Goal: Task Accomplishment & Management: Use online tool/utility

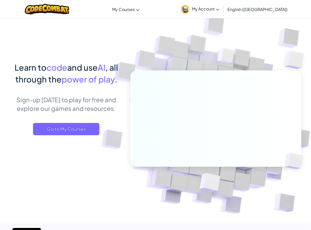
click at [63, 16] on div at bounding box center [47, 9] width 52 height 18
click at [64, 15] on div at bounding box center [47, 9] width 52 height 18
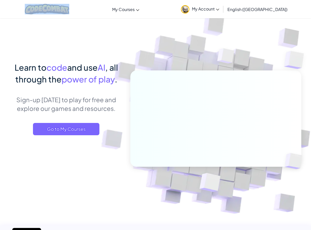
click at [63, 16] on div at bounding box center [47, 9] width 52 height 18
click at [48, 5] on img at bounding box center [47, 9] width 45 height 10
click at [49, 7] on img at bounding box center [47, 9] width 45 height 10
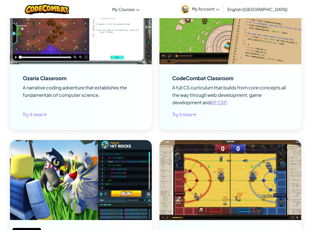
scroll to position [563, 0]
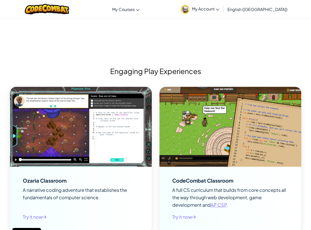
click at [220, 8] on span "My Account" at bounding box center [205, 8] width 27 height 5
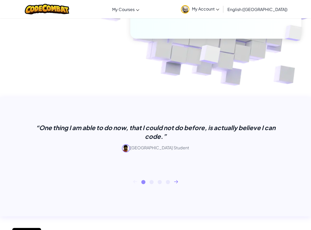
scroll to position [51, 0]
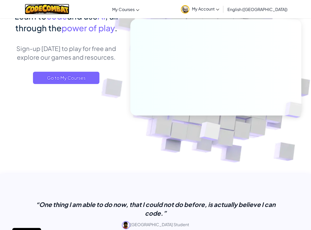
click at [46, 7] on img at bounding box center [47, 9] width 45 height 10
click at [50, 11] on img at bounding box center [47, 9] width 45 height 10
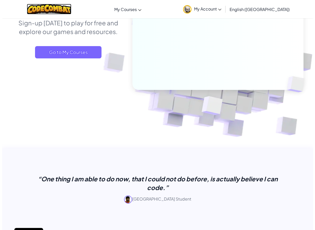
scroll to position [0, 0]
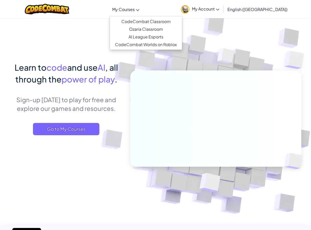
click at [142, 6] on link "My Courses" at bounding box center [126, 9] width 32 height 14
click at [164, 22] on link "CodeCombat Classroom" at bounding box center [146, 22] width 72 height 8
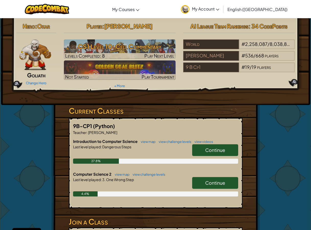
click at [205, 179] on link "Continue" at bounding box center [215, 183] width 46 height 12
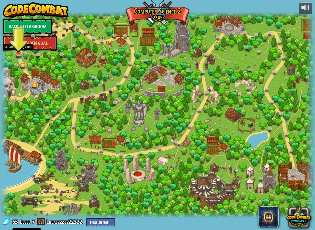
click at [16, 48] on img at bounding box center [18, 44] width 8 height 19
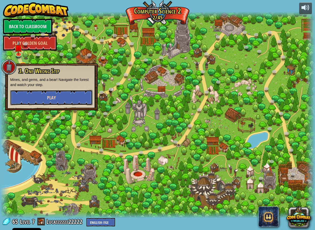
click at [55, 102] on button "Play" at bounding box center [51, 97] width 82 height 15
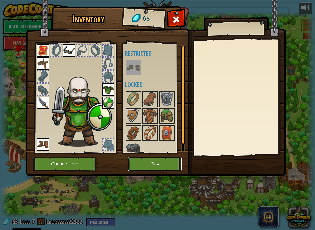
click at [149, 165] on button "Play" at bounding box center [154, 164] width 53 height 14
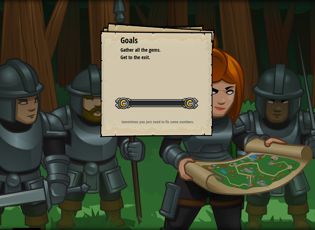
click at [149, 165] on div "Goals Gather all the gems. Get to the exit. Start Level Error loading from serv…" at bounding box center [157, 115] width 315 height 230
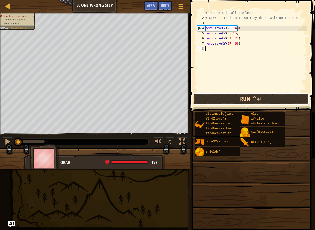
click at [233, 103] on button "Run ⇧↵" at bounding box center [251, 99] width 116 height 12
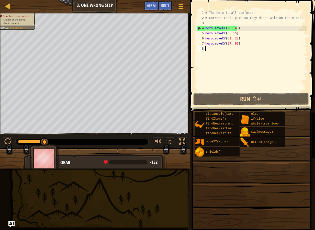
drag, startPoint x: 44, startPoint y: 144, endPoint x: 44, endPoint y: 141, distance: 3.1
click at [44, 142] on div "Your hero must survive. Gather all the gems. Get to the exit. Goals : Incomplet…" at bounding box center [157, 91] width 315 height 156
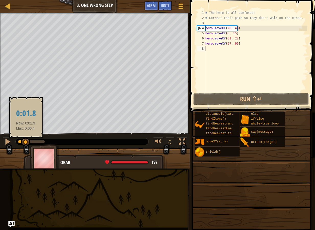
drag, startPoint x: 43, startPoint y: 140, endPoint x: -1, endPoint y: 133, distance: 44.3
click at [0, 0] on html "Cookie Policy CodeCombat uses a few essential and non-essential cookies. Privac…" at bounding box center [157, 0] width 315 height 0
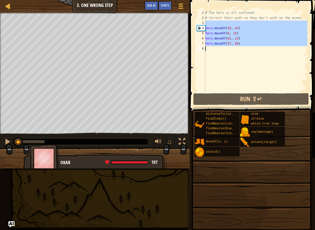
drag, startPoint x: 231, startPoint y: 26, endPoint x: 221, endPoint y: 53, distance: 28.7
click at [221, 53] on div "# The hero is all confused! # Correct their path so they don't walk on the mine…" at bounding box center [255, 56] width 103 height 92
type textarea "hero.moveXY(57, 66)"
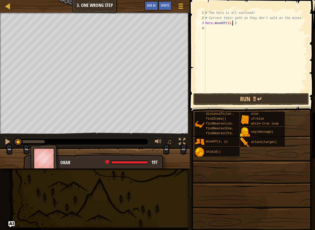
scroll to position [2, 2]
type textarea "hero.moveXY(11, 36)"
click at [265, 24] on div "# The hero is all confused! # Correct their path so they don't walk on the mine…" at bounding box center [255, 56] width 103 height 92
type textarea "hero.moveXY(35, 25)"
click at [248, 28] on div "# The hero is all confused! # Correct their path so they don't walk on the mine…" at bounding box center [255, 56] width 103 height 92
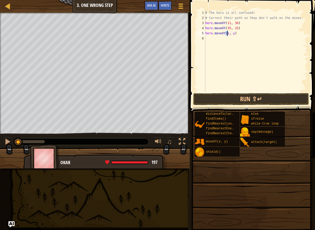
scroll to position [2, 2]
type textarea "hero.moveXY(58, y)"
type textarea "hero.moveXY(58, 50)"
click at [220, 38] on div "# The hero is all confused! # Correct their path so they don't walk on the mine…" at bounding box center [255, 56] width 103 height 92
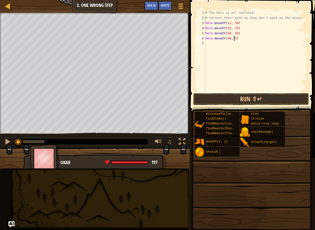
type textarea "hero.moveXY(40, 56)"
type textarea "hero.moveXY(77, 59)"
click at [283, 100] on button "Run ⇧↵" at bounding box center [251, 99] width 116 height 12
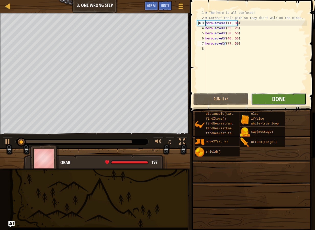
click at [280, 99] on span "Done" at bounding box center [278, 99] width 13 height 8
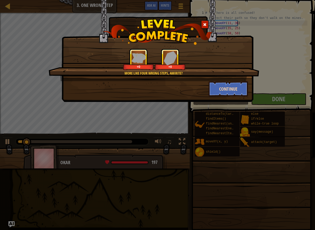
drag, startPoint x: 200, startPoint y: 80, endPoint x: 210, endPoint y: 82, distance: 10.1
click at [210, 82] on div "More like four wrong steps, amirite? +0 +0 Continue" at bounding box center [157, 73] width 181 height 48
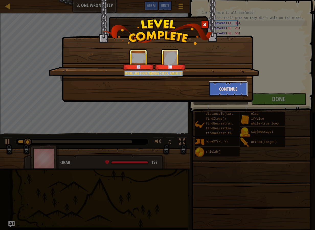
drag, startPoint x: 210, startPoint y: 82, endPoint x: 220, endPoint y: 85, distance: 10.7
click at [220, 85] on button "Continue" at bounding box center [229, 88] width 40 height 15
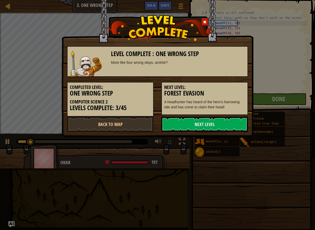
click at [221, 86] on h5 "Next Level:" at bounding box center [204, 87] width 81 height 5
click at [221, 133] on div "Level Complete : One Wrong Step More like four wrong steps, amirite? Completed …" at bounding box center [158, 68] width 192 height 137
click at [220, 129] on link "Next Level" at bounding box center [204, 123] width 87 height 15
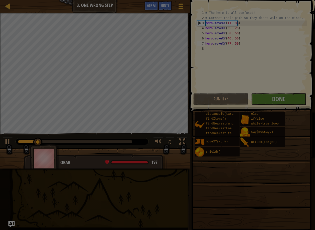
click at [209, 1] on body "Cookie Policy CodeCombat uses a few essential and non-essential cookies. Privac…" at bounding box center [157, 0] width 315 height 1
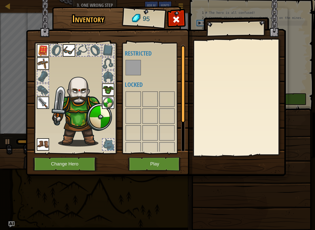
click at [213, 125] on div at bounding box center [239, 97] width 90 height 115
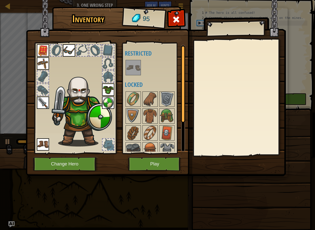
click at [156, 173] on img at bounding box center [156, 83] width 260 height 186
click at [155, 171] on img at bounding box center [156, 83] width 260 height 186
click at [159, 162] on button "Play" at bounding box center [154, 164] width 53 height 14
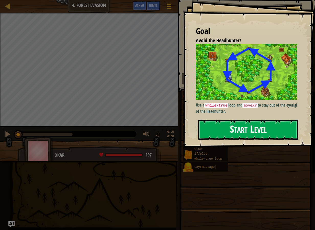
click at [216, 124] on button "Start Level" at bounding box center [248, 130] width 100 height 20
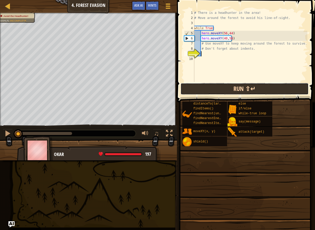
click at [219, 89] on button "Run ⇧↵" at bounding box center [245, 89] width 128 height 12
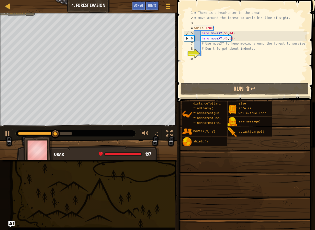
click at [2, 137] on div "♫" at bounding box center [88, 131] width 177 height 15
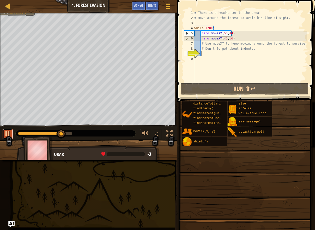
click at [8, 134] on div at bounding box center [7, 133] width 7 height 7
click at [237, 38] on div "# There is a headhunter in the area! # Move around the forest to avoid his line…" at bounding box center [250, 51] width 114 height 82
click at [232, 40] on div "# There is a headhunter in the area! # Move around the forest to avoid his line…" at bounding box center [250, 51] width 114 height 82
click at [233, 39] on div "# There is a headhunter in the area! # Move around the forest to avoid his line…" at bounding box center [250, 51] width 114 height 82
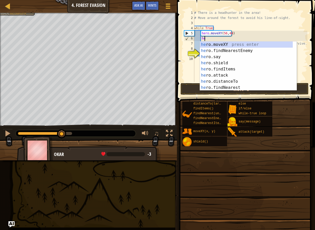
type textarea "h"
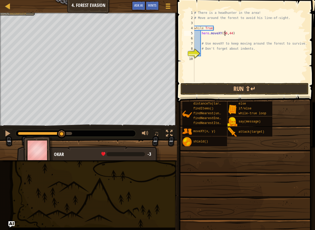
click at [225, 33] on div "# There is a headhunter in the area! # Move around the forest to avoid his line…" at bounding box center [250, 51] width 114 height 82
type textarea "hero.moveXY(40,56)"
click at [210, 40] on div "# There is a headhunter in the area! # Move around the forest to avoid his line…" at bounding box center [250, 51] width 114 height 82
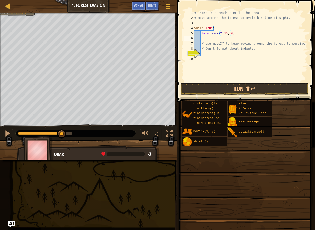
scroll to position [2, 0]
click at [9, 134] on div at bounding box center [7, 133] width 7 height 7
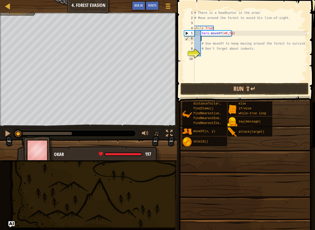
drag, startPoint x: 72, startPoint y: 133, endPoint x: 0, endPoint y: 134, distance: 71.9
click at [0, 0] on html "Cookie Policy CodeCombat uses a few essential and non-essential cookies. Privac…" at bounding box center [157, 0] width 315 height 0
click at [7, 131] on div at bounding box center [7, 133] width 7 height 7
click at [243, 34] on div "# There is a headhunter in the area! # Move around the forest to avoid his line…" at bounding box center [250, 51] width 114 height 82
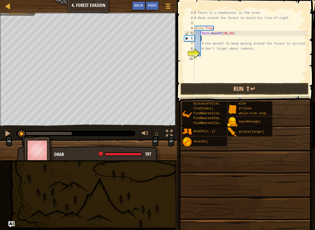
type textarea "hero.moveXY(40,56)"
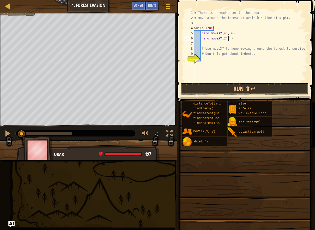
scroll to position [2, 3]
type textarea "hero.moveXY(24, 44)"
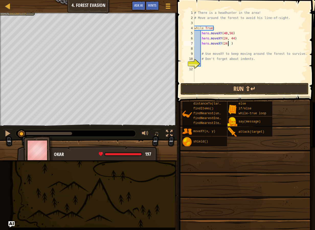
scroll to position [2, 3]
type textarea "hero.moveXY(24, 24)"
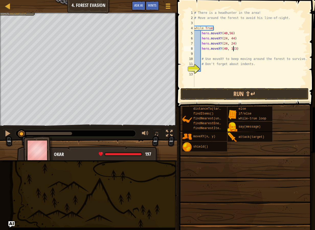
scroll to position [2, 3]
type textarea "hero.moveXY(40, 12)"
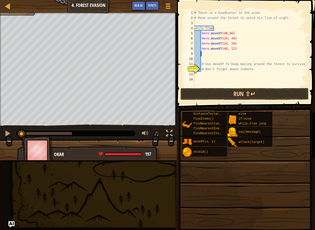
scroll to position [2, 0]
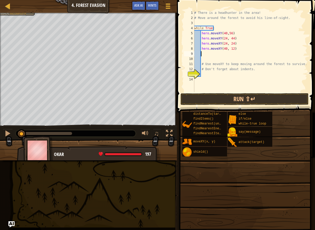
type textarea "j"
type textarea "hero.moveXY(56, 24)"
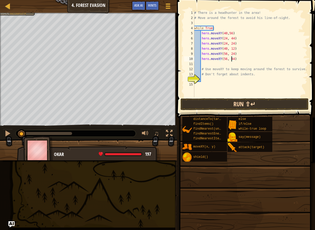
type textarea "hero.moveXY(56, 44)"
click at [213, 107] on button "Run ⇧↵" at bounding box center [245, 104] width 128 height 12
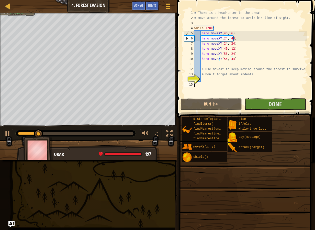
drag, startPoint x: 252, startPoint y: 92, endPoint x: 274, endPoint y: 112, distance: 29.7
click at [258, 99] on div "hero.moveXY(56, 44) 1 2 3 4 5 6 7 8 9 10 11 12 13 14 15 # There is a headhunter…" at bounding box center [246, 69] width 140 height 133
drag, startPoint x: 277, startPoint y: 115, endPoint x: 277, endPoint y: 105, distance: 10.0
click at [277, 114] on span at bounding box center [245, 187] width 135 height 152
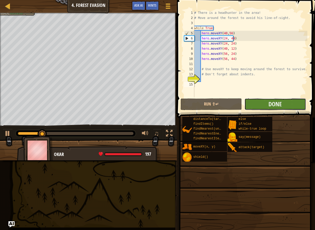
click at [281, 108] on button "Done" at bounding box center [275, 104] width 61 height 12
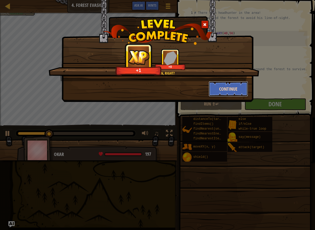
click at [228, 88] on button "Continue" at bounding box center [229, 88] width 40 height 15
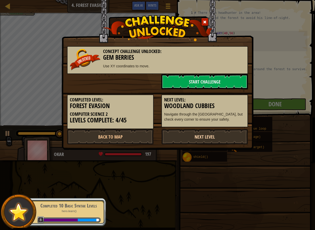
click at [174, 138] on link "Next Level" at bounding box center [204, 136] width 87 height 15
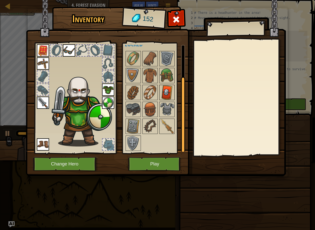
scroll to position [0, 0]
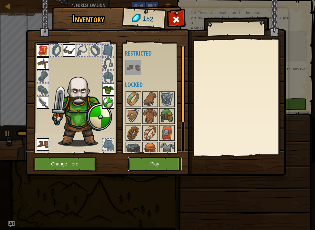
click at [160, 160] on button "Play" at bounding box center [154, 164] width 53 height 14
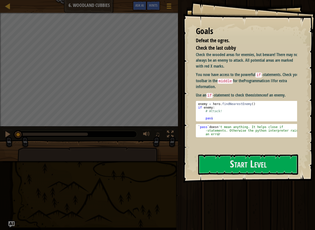
click at [260, 182] on div at bounding box center [248, 186] width 100 height 12
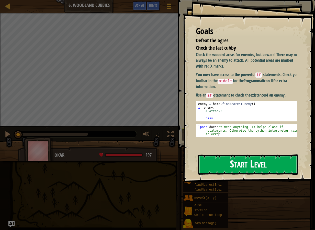
click at [240, 165] on button "Start Level" at bounding box center [248, 164] width 100 height 20
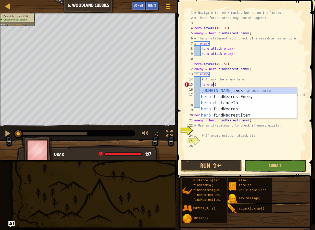
scroll to position [2, 2]
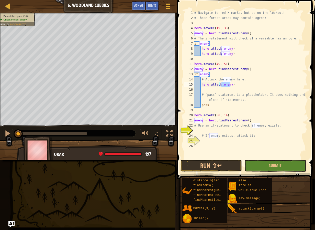
click at [247, 85] on div "# Navigate to red X marks, but be on the lookout! # These forest areas may cont…" at bounding box center [250, 89] width 114 height 159
type textarea "hero.attack(enemy)"
click at [197, 161] on button "Run ⇧↵" at bounding box center [211, 166] width 61 height 12
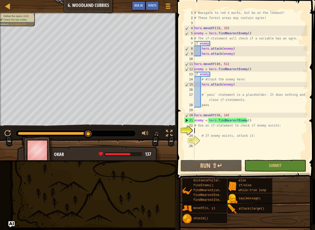
click at [231, 131] on div "# Navigate to red X marks, but be on the lookout! # These forest areas may cont…" at bounding box center [250, 89] width 114 height 159
type textarea "a"
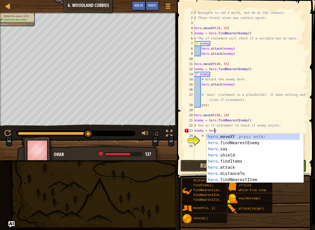
scroll to position [2, 2]
click at [257, 146] on div "hero. moveXY press enter hero. findNearestEnemy press enter hero. say press ent…" at bounding box center [253, 164] width 93 height 61
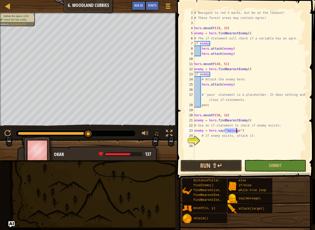
click at [243, 132] on div "# Navigate to red X marks, but be on the lookout! # These forest areas may cont…" at bounding box center [250, 89] width 114 height 159
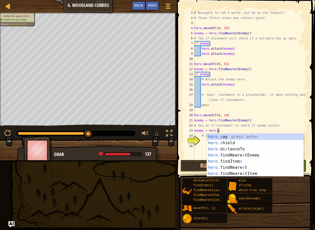
type textarea "enemy = hero."
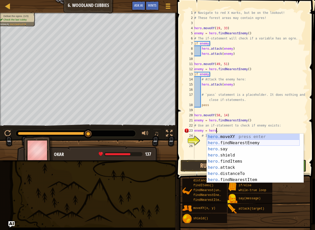
click at [243, 144] on div "hero. moveXY press enter hero. findNearestEnemy press enter hero. say press ent…" at bounding box center [253, 164] width 93 height 61
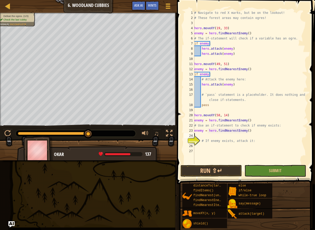
scroll to position [2, 0]
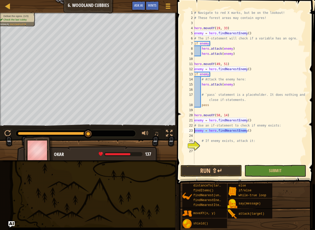
drag, startPoint x: 252, startPoint y: 133, endPoint x: 192, endPoint y: 132, distance: 59.6
click at [192, 132] on div "1 2 3 4 5 6 7 8 9 10 11 12 13 14 15 16 17 18 19 20 21 22 23 24 25 26 27 # Navig…" at bounding box center [245, 87] width 124 height 154
type textarea "enemy = hero.findNearestEnemy()"
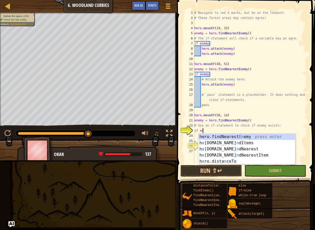
scroll to position [2, 1]
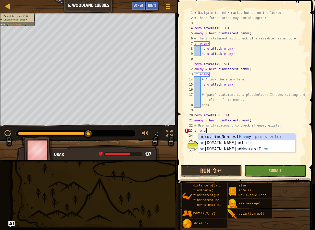
type textarea "if enemy"
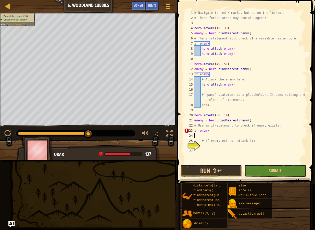
scroll to position [2, 0]
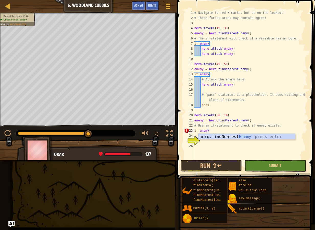
type textarea "if enemy:"
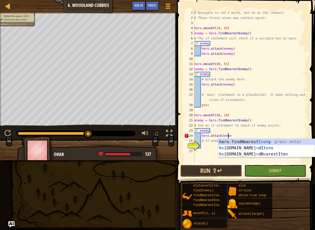
scroll to position [2, 3]
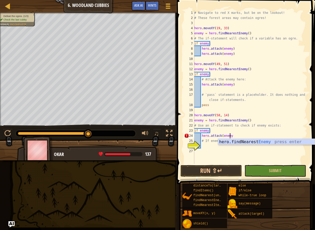
type textarea "hero.attack(enemy)"
click at [222, 161] on div "# Navigate to red X marks, but be on the lookout! # These forest areas may cont…" at bounding box center [250, 92] width 114 height 164
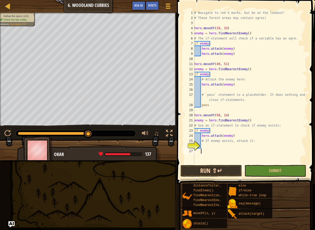
scroll to position [2, 0]
drag, startPoint x: 217, startPoint y: 167, endPoint x: 213, endPoint y: 169, distance: 4.7
click at [217, 167] on button "Run ⇧↵" at bounding box center [211, 171] width 61 height 12
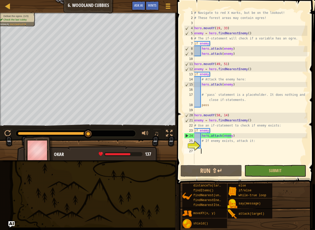
drag, startPoint x: 50, startPoint y: 134, endPoint x: 133, endPoint y: 137, distance: 82.7
click at [133, 137] on div "♫" at bounding box center [88, 131] width 177 height 15
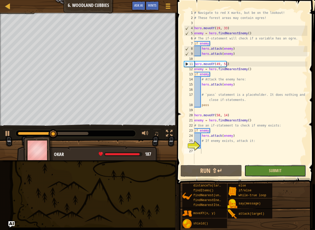
click at [287, 169] on button "Submit" at bounding box center [275, 171] width 61 height 12
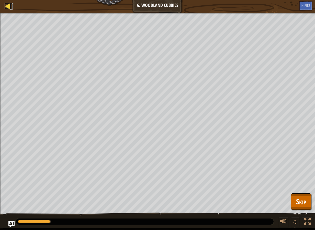
click at [6, 6] on div at bounding box center [8, 6] width 6 height 6
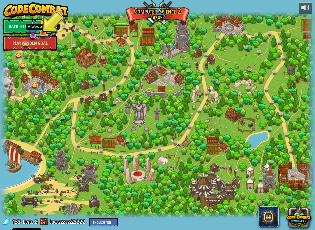
click at [41, 26] on img at bounding box center [43, 24] width 8 height 19
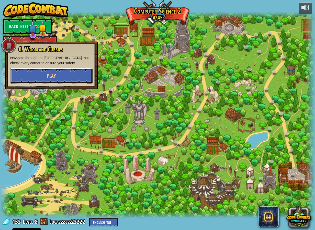
click at [55, 78] on span "Play" at bounding box center [51, 76] width 9 height 6
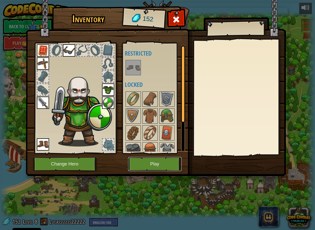
click at [149, 164] on button "Play" at bounding box center [154, 164] width 53 height 14
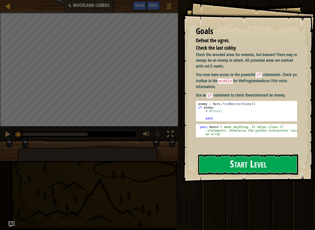
click at [239, 167] on button "Start Level" at bounding box center [248, 164] width 100 height 20
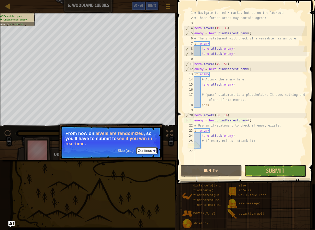
click at [151, 153] on button "Continue" at bounding box center [146, 150] width 21 height 7
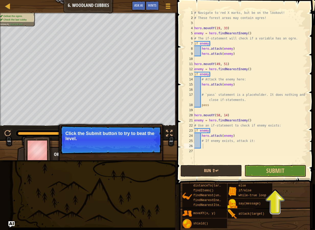
click at [264, 177] on span at bounding box center [247, 84] width 142 height 199
click at [264, 176] on button "Submit" at bounding box center [275, 171] width 61 height 12
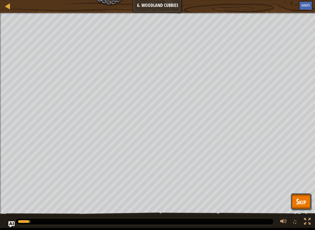
click at [295, 207] on button "Skip" at bounding box center [301, 201] width 20 height 16
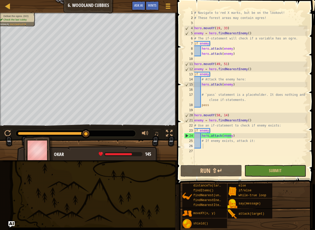
drag, startPoint x: 84, startPoint y: 130, endPoint x: 103, endPoint y: 132, distance: 19.1
click at [103, 132] on div at bounding box center [76, 133] width 120 height 7
drag, startPoint x: 87, startPoint y: 130, endPoint x: 95, endPoint y: 129, distance: 8.6
click at [95, 129] on div "♫" at bounding box center [88, 131] width 177 height 15
click at [228, 150] on div "# Navigate to red X marks, but be on the lookout! # These forest areas may cont…" at bounding box center [250, 92] width 114 height 164
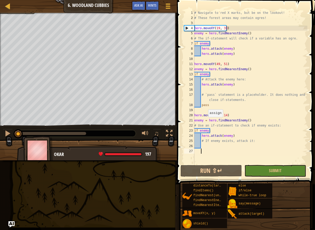
drag, startPoint x: 87, startPoint y: 131, endPoint x: 59, endPoint y: 144, distance: 30.5
click at [0, 0] on html "Cookie Policy CodeCombat uses a few essential and non-essential cookies. Privac…" at bounding box center [157, 0] width 315 height 0
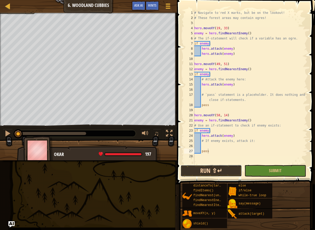
click at [182, 169] on button "Run ⇧↵" at bounding box center [211, 171] width 61 height 12
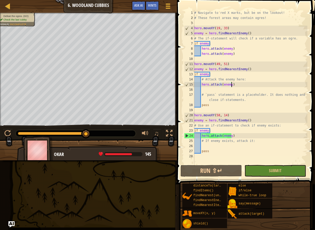
click at [233, 82] on div "# Navigate to red X marks, but be on the lookout! # These forest areas may cont…" at bounding box center [250, 92] width 114 height 164
type textarea "hero.attack(enemy)"
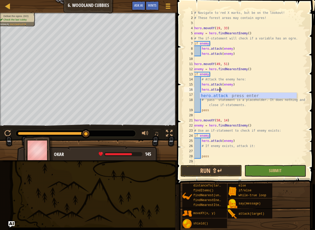
scroll to position [2, 2]
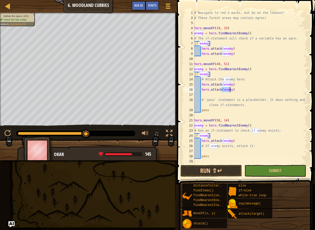
click at [258, 148] on div "# Navigate to red X marks, but be on the lookout! # These forest areas may cont…" at bounding box center [250, 92] width 114 height 164
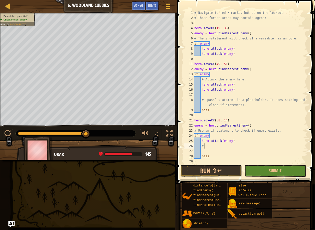
type textarea "#"
type textarea "hero.attack(enemy)"
click at [230, 168] on button "Run ⇧↵" at bounding box center [211, 171] width 61 height 12
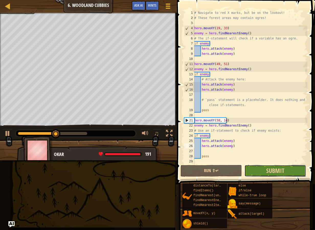
click at [293, 175] on button "Submit" at bounding box center [275, 171] width 61 height 12
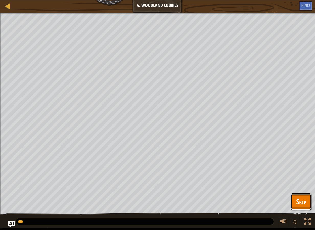
click at [297, 202] on span "Skip" at bounding box center [301, 201] width 10 height 10
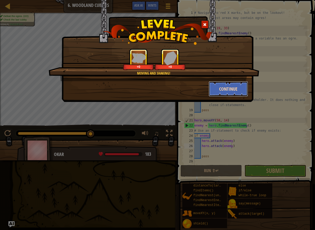
click at [219, 89] on button "Continue" at bounding box center [229, 88] width 40 height 15
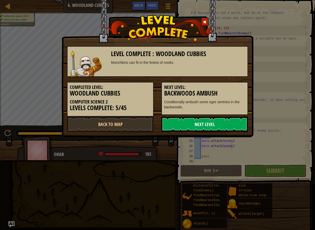
click at [197, 128] on link "Next Level" at bounding box center [204, 123] width 87 height 15
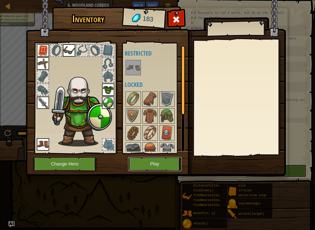
click at [163, 161] on button "Play" at bounding box center [154, 164] width 53 height 14
